Goal: Transaction & Acquisition: Purchase product/service

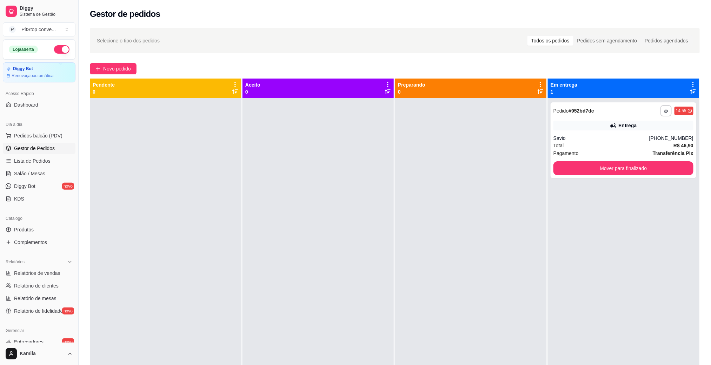
click at [40, 135] on span "Pedidos balcão (PDV)" at bounding box center [38, 135] width 48 height 7
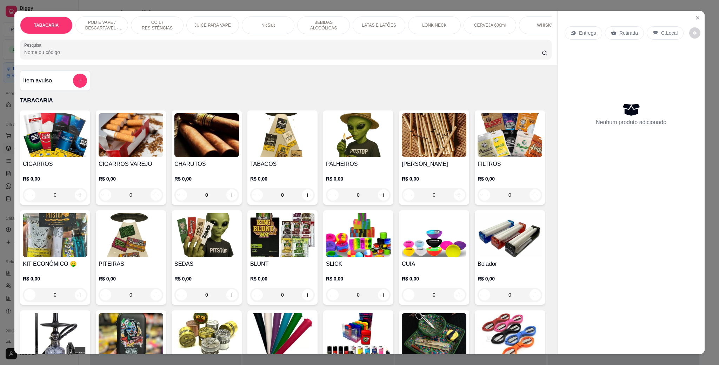
click at [114, 24] on p "POD E VAPE / DESCARTÁVEL - RECARREGAVEL" at bounding box center [101, 25] width 41 height 11
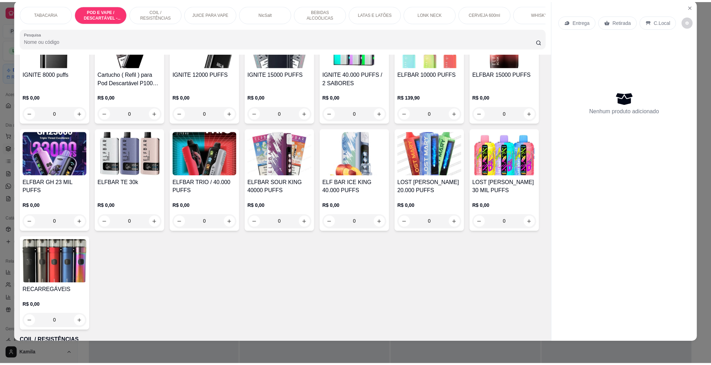
scroll to position [559, 0]
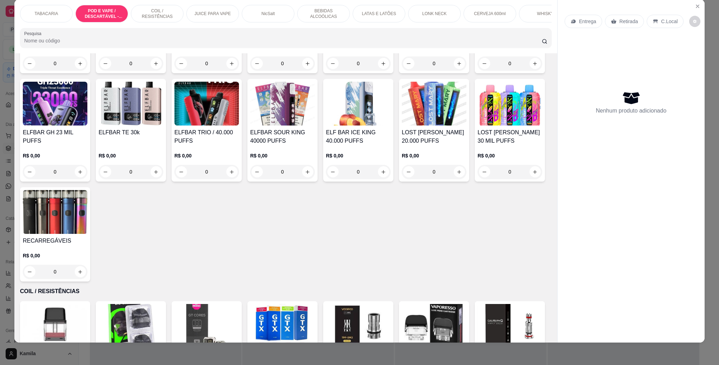
click at [402, 126] on img at bounding box center [434, 104] width 65 height 44
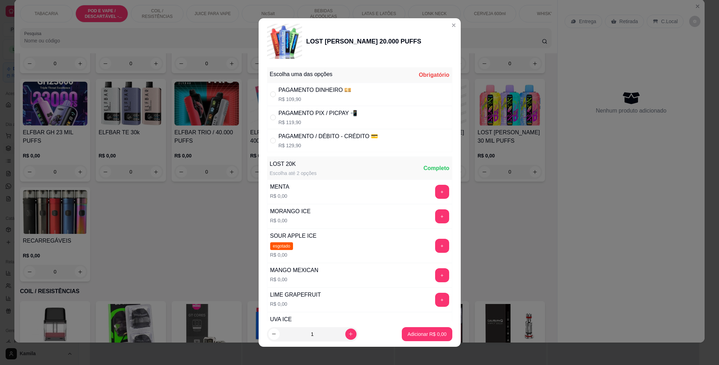
click at [304, 117] on div "PAGAMENTO PIX / PICPAY 📲" at bounding box center [318, 113] width 79 height 8
radio input "true"
click at [435, 188] on button "+" at bounding box center [442, 192] width 14 height 14
click at [432, 335] on p "Adicionar R$ 119,90" at bounding box center [424, 334] width 45 height 7
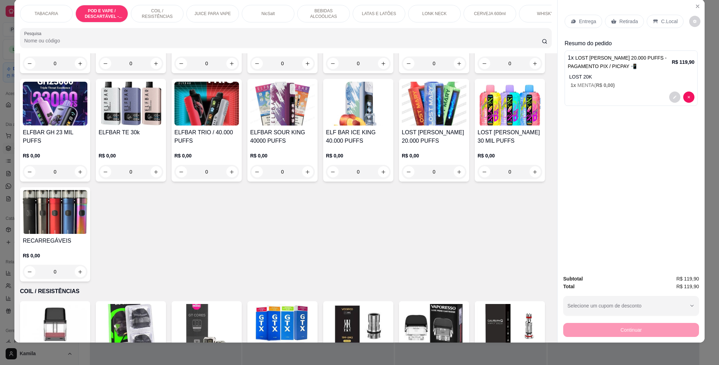
click at [670, 19] on p "C.Local" at bounding box center [669, 21] width 16 height 7
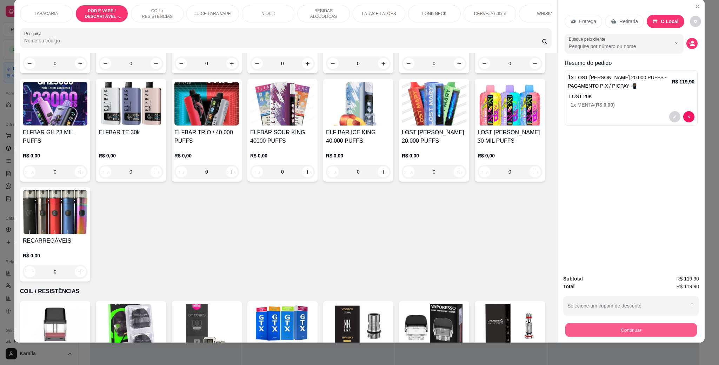
click at [636, 334] on button "Continuar" at bounding box center [631, 330] width 132 height 14
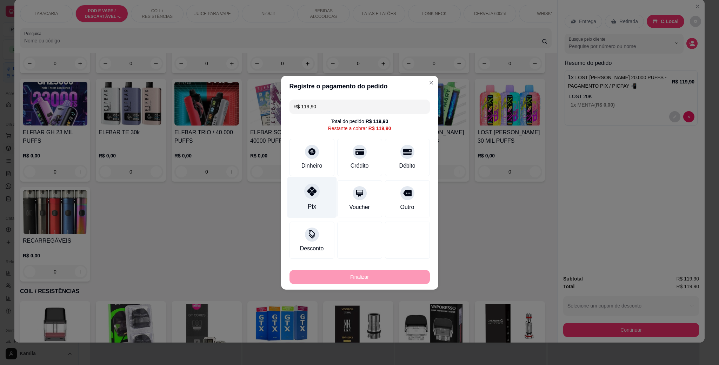
click at [310, 202] on div "Pix" at bounding box center [311, 197] width 49 height 41
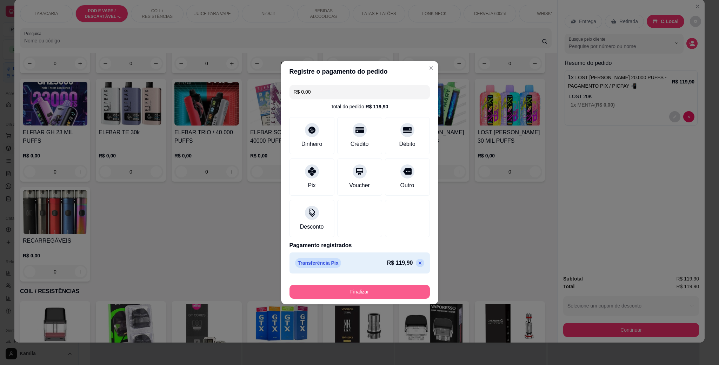
click at [389, 296] on button "Finalizar" at bounding box center [359, 292] width 140 height 14
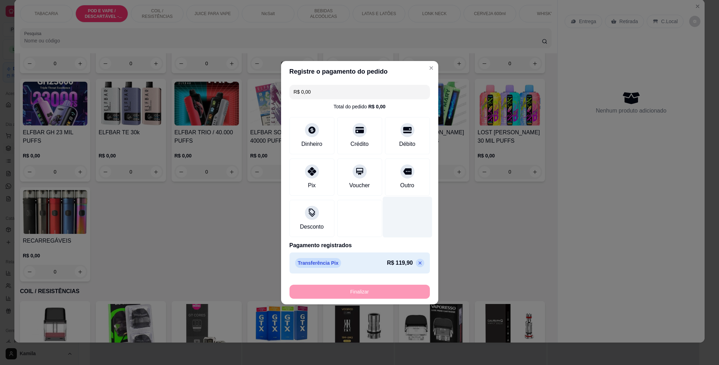
type input "-R$ 119,90"
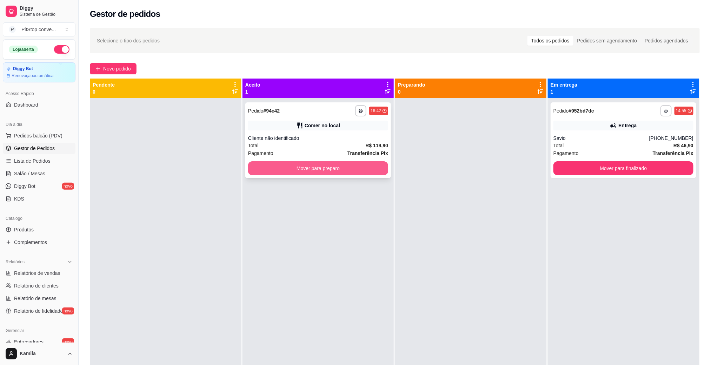
click at [334, 167] on button "Mover para preparo" at bounding box center [318, 168] width 140 height 14
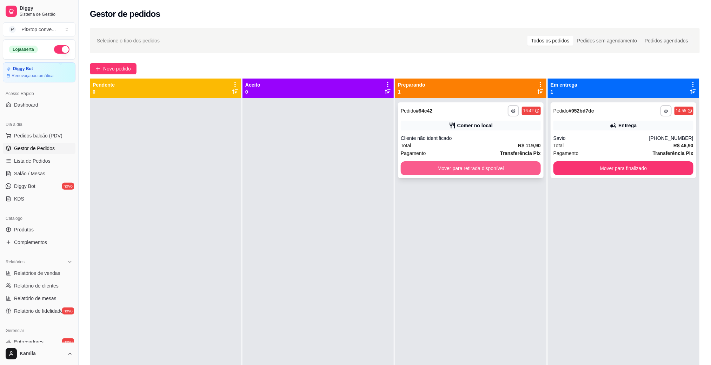
click at [493, 171] on button "Mover para retirada disponível" at bounding box center [471, 168] width 140 height 14
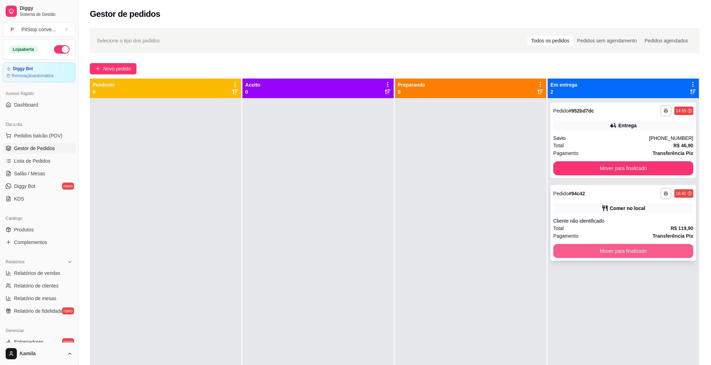
click at [614, 252] on button "Mover para finalizado" at bounding box center [623, 251] width 140 height 14
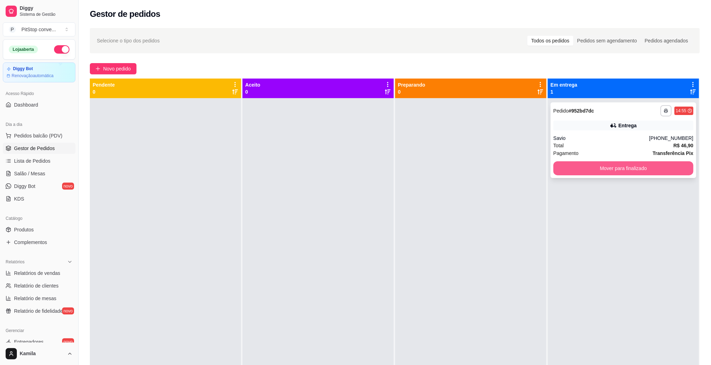
click at [615, 172] on button "Mover para finalizado" at bounding box center [623, 168] width 140 height 14
